Goal: Find specific page/section: Find specific page/section

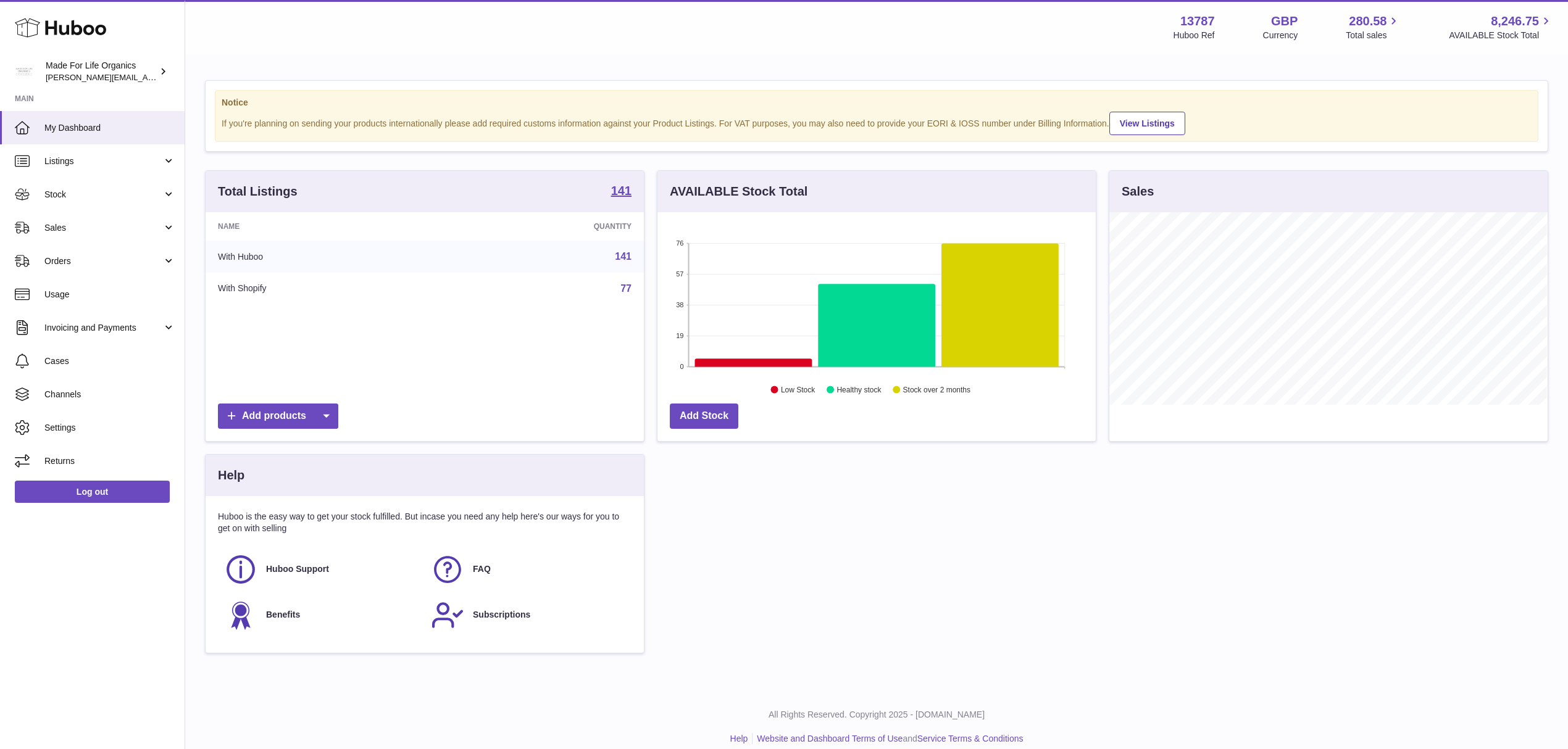
scroll to position [193, 438]
click at [164, 195] on link "Stock" at bounding box center [92, 194] width 185 height 34
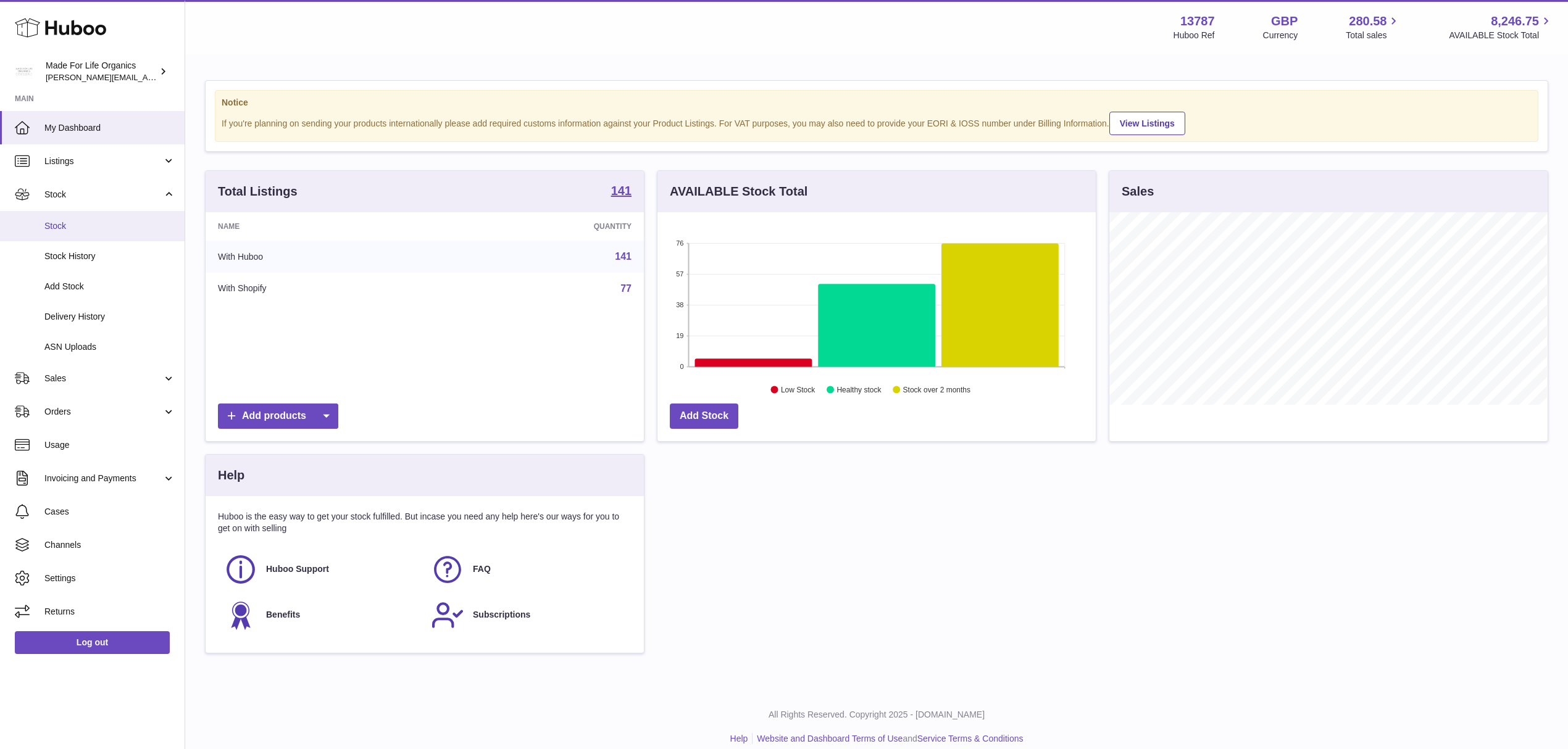
click at [89, 228] on span "Stock" at bounding box center [110, 226] width 131 height 12
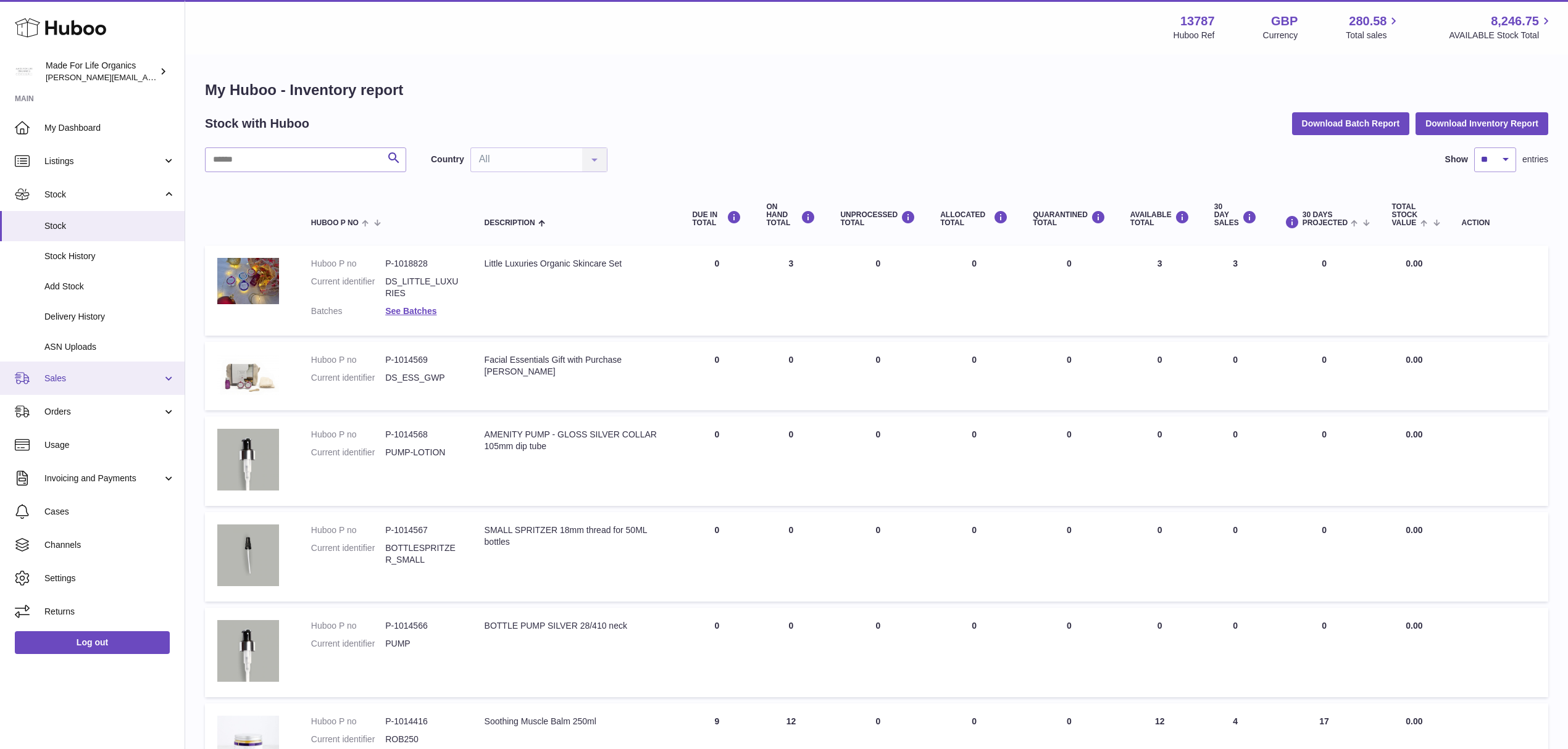
click at [132, 380] on span "Sales" at bounding box center [103, 379] width 118 height 12
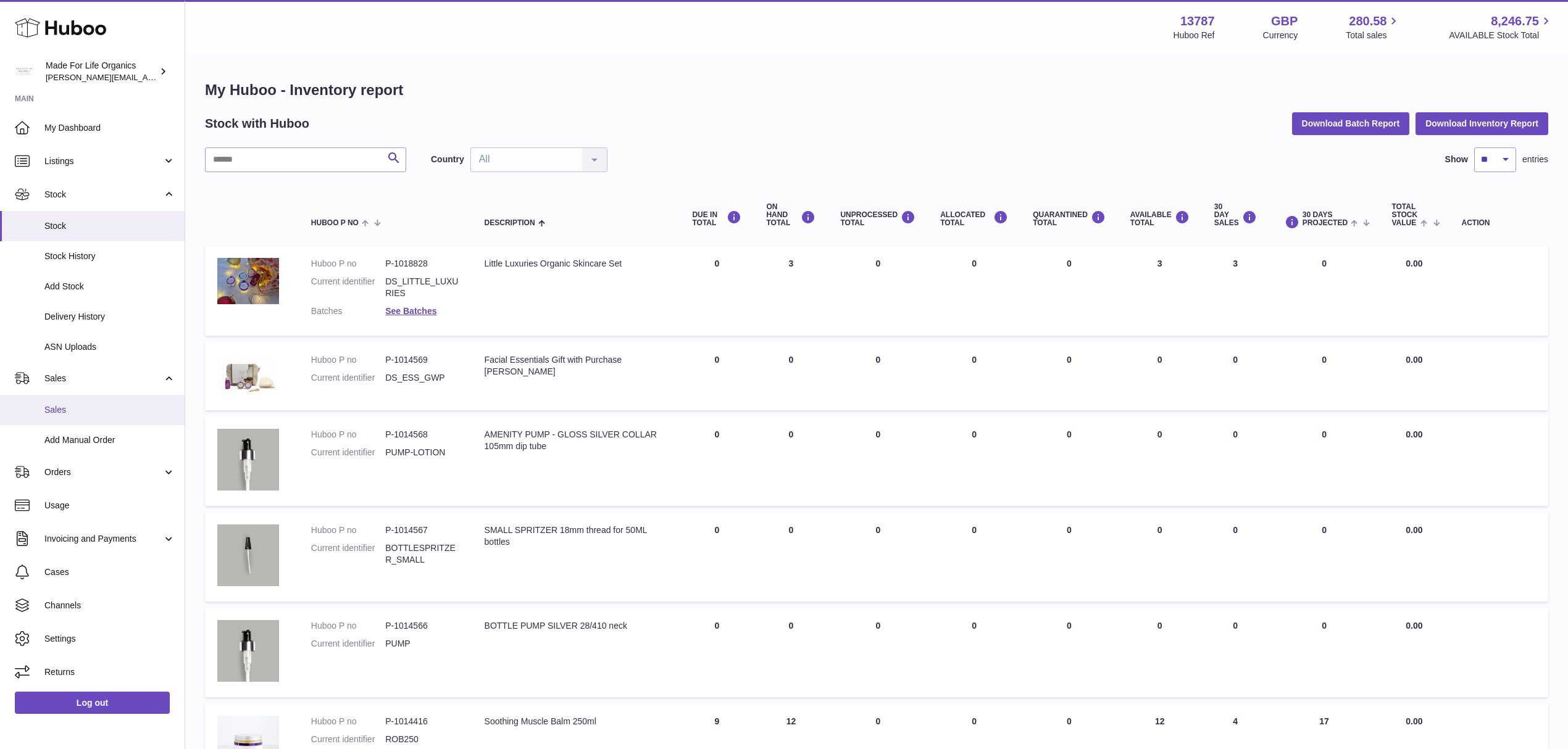
click at [95, 410] on span "Sales" at bounding box center [110, 410] width 131 height 12
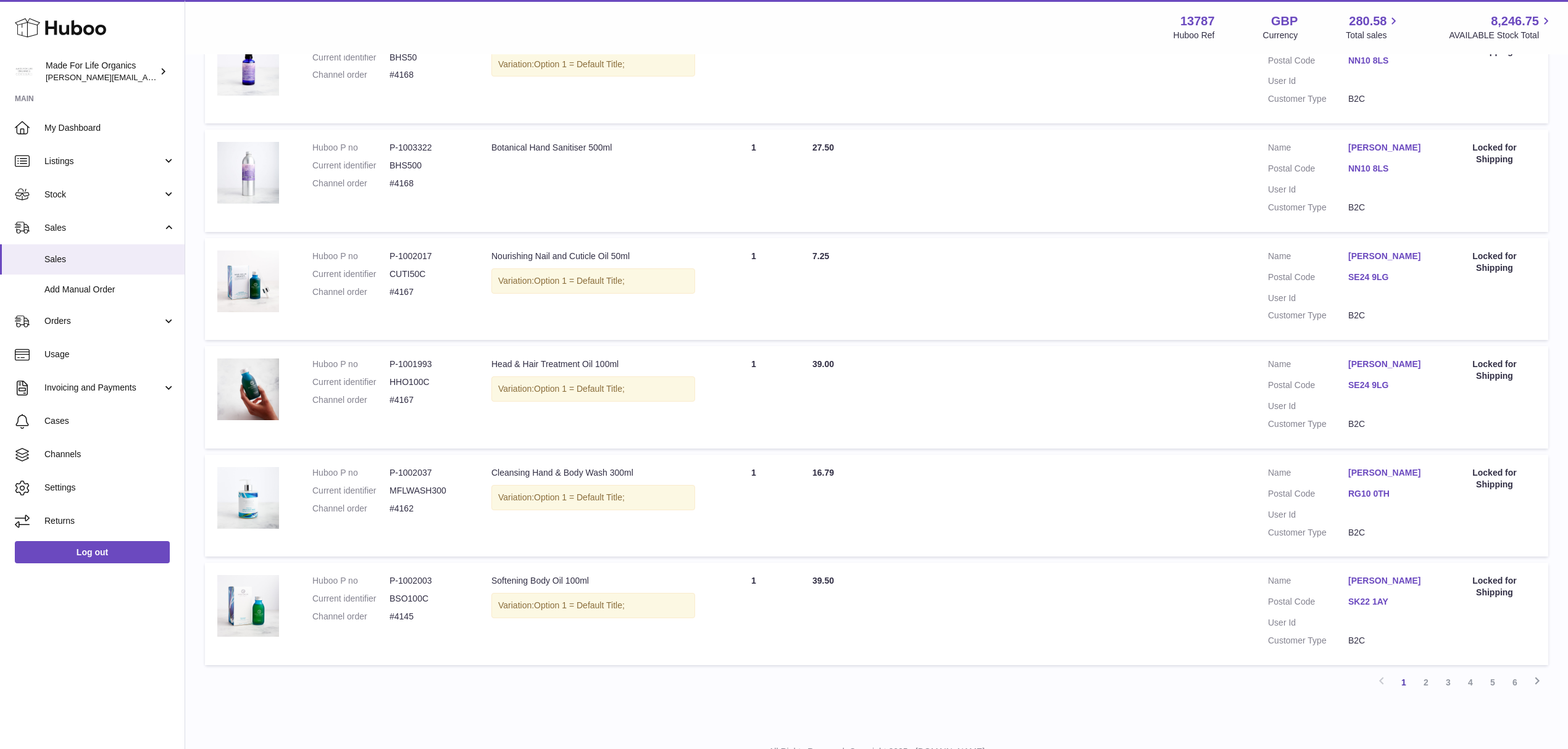
scroll to position [769, 0]
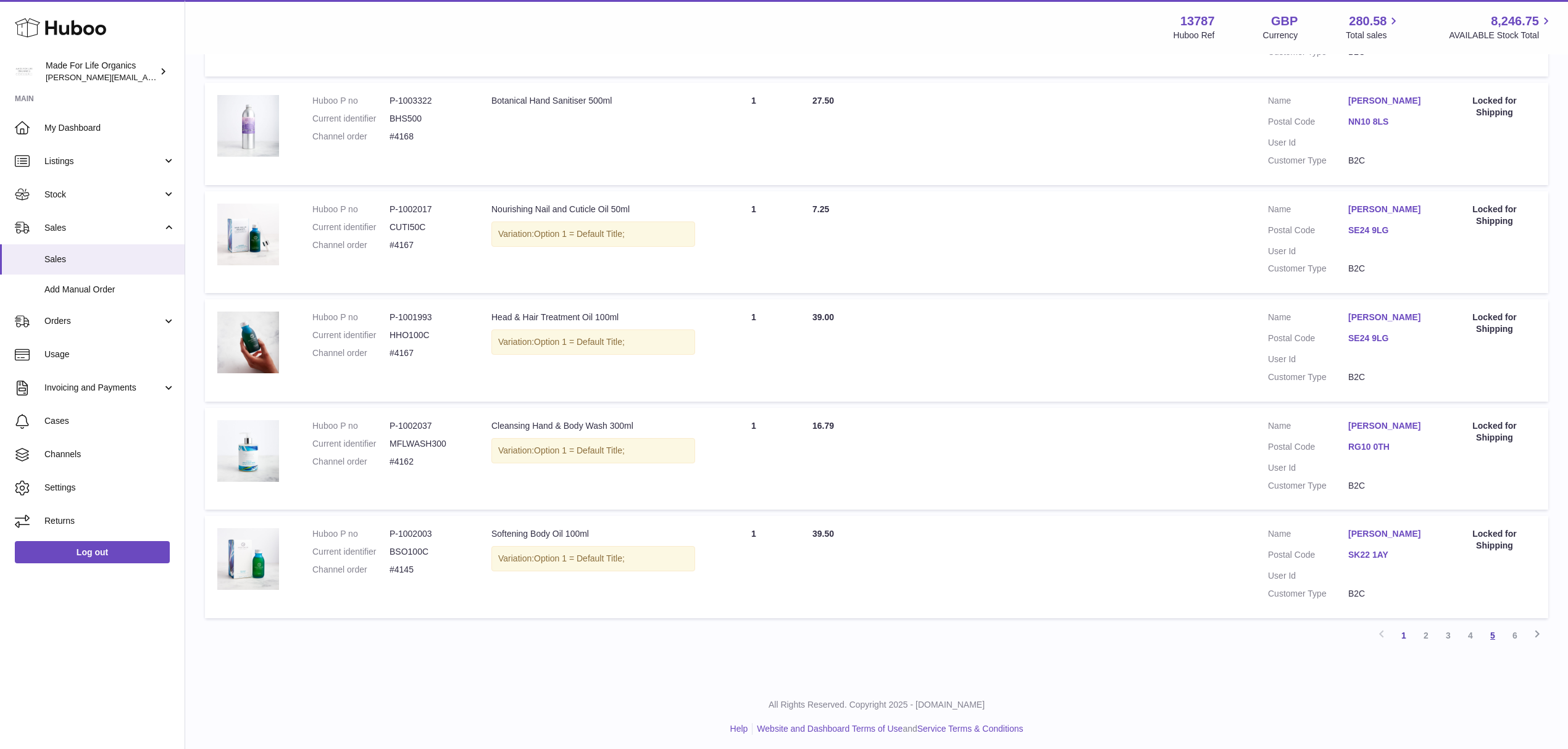
click at [1494, 633] on link "5" at bounding box center [1493, 636] width 22 height 22
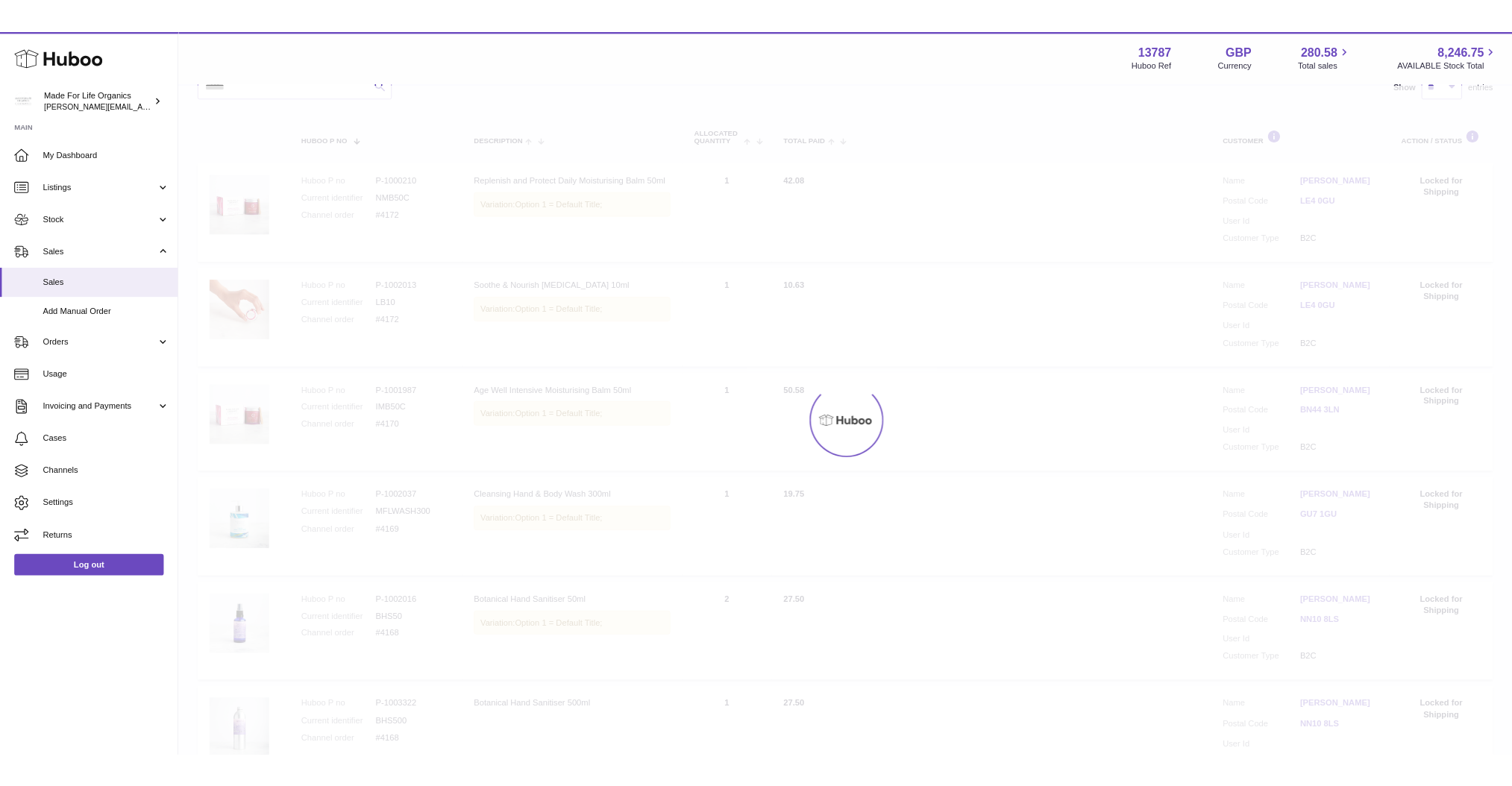
scroll to position [67, 0]
